Goal: Task Accomplishment & Management: Manage account settings

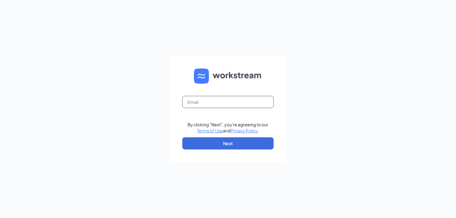
click at [206, 99] on input "text" at bounding box center [227, 102] width 91 height 12
type input "[PERSON_NAME][EMAIL_ADDRESS][PERSON_NAME][DOMAIN_NAME]"
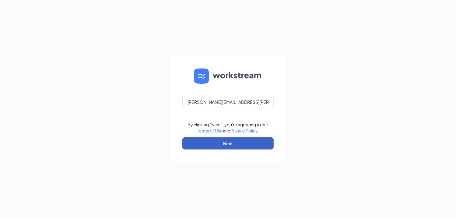
click at [226, 146] on button "Next" at bounding box center [227, 143] width 91 height 12
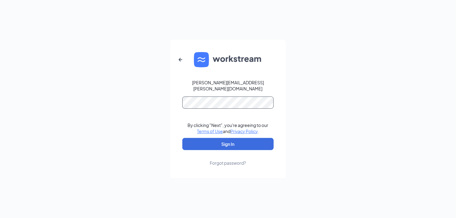
click at [182, 138] on button "Sign In" at bounding box center [227, 144] width 91 height 12
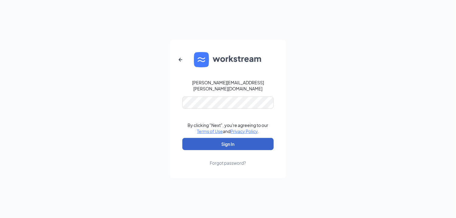
click at [228, 139] on button "Sign In" at bounding box center [227, 144] width 91 height 12
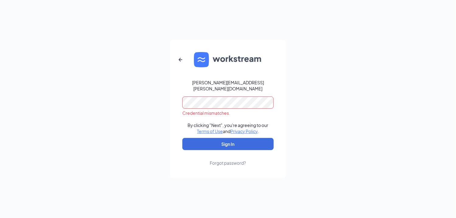
click at [228, 160] on div "Forgot password?" at bounding box center [228, 163] width 36 height 6
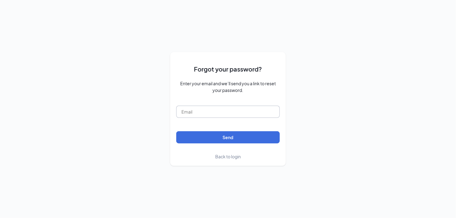
click at [200, 113] on input "text" at bounding box center [227, 112] width 103 height 12
type input "[PERSON_NAME][EMAIL_ADDRESS][PERSON_NAME][DOMAIN_NAME]"
click at [218, 135] on button "Send" at bounding box center [227, 137] width 103 height 12
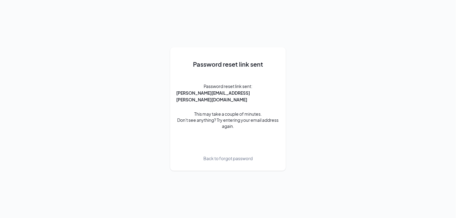
click at [215, 44] on div "Password reset link sent Password reset link sent: [PERSON_NAME][EMAIL_ADDRESS]…" at bounding box center [228, 109] width 456 height 218
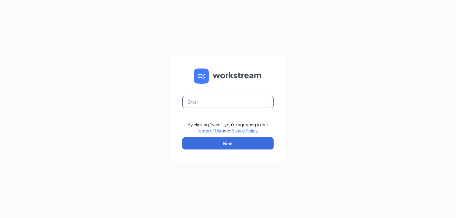
click at [198, 100] on input "text" at bounding box center [227, 102] width 91 height 12
type input "[PERSON_NAME][EMAIL_ADDRESS][PERSON_NAME][DOMAIN_NAME]"
